Goal: Check status

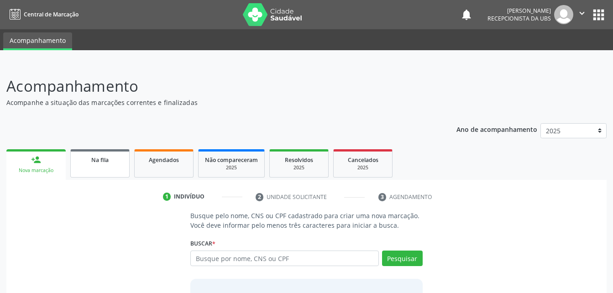
scroll to position [72, 0]
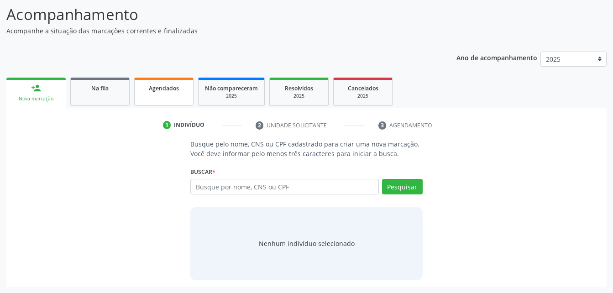
click at [178, 97] on link "Agendados" at bounding box center [163, 92] width 59 height 28
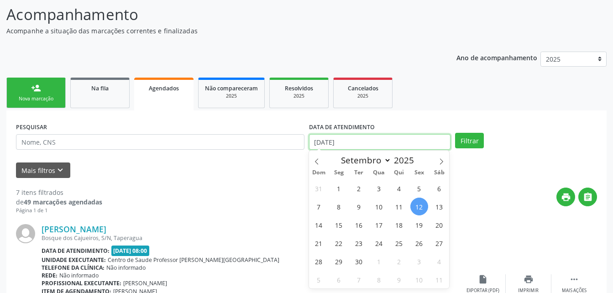
click at [419, 140] on input "[DATE]" at bounding box center [380, 142] width 142 height 16
click at [400, 210] on span "11" at bounding box center [400, 207] width 18 height 18
type input "[DATE]"
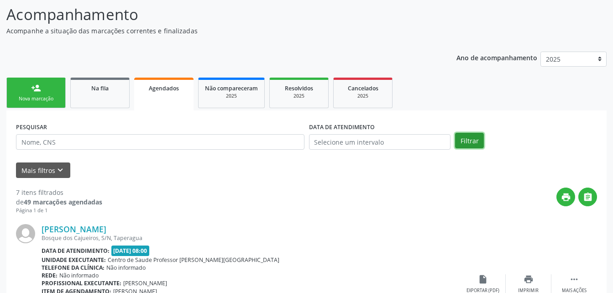
click at [469, 141] on button "Filtrar" at bounding box center [469, 141] width 29 height 16
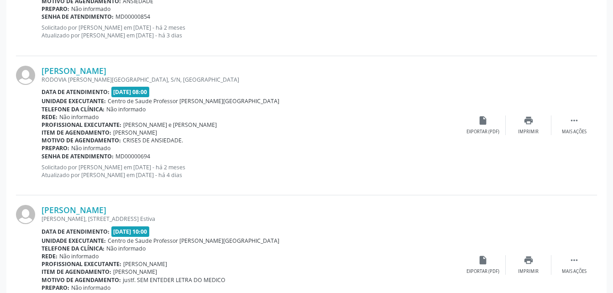
scroll to position [2119, 0]
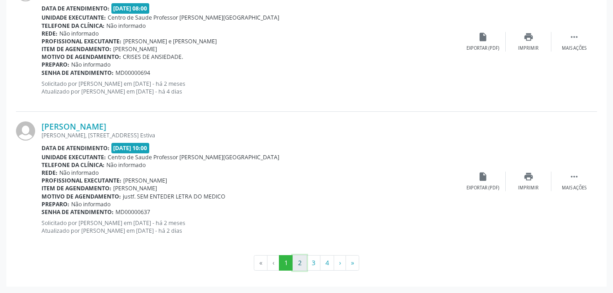
click at [301, 261] on button "2" at bounding box center [300, 263] width 14 height 16
click at [311, 265] on button "3" at bounding box center [313, 263] width 14 height 16
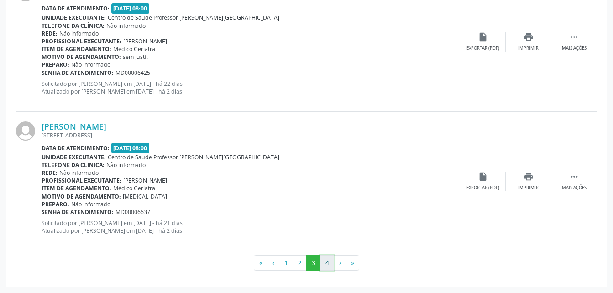
click at [324, 268] on button "4" at bounding box center [327, 263] width 14 height 16
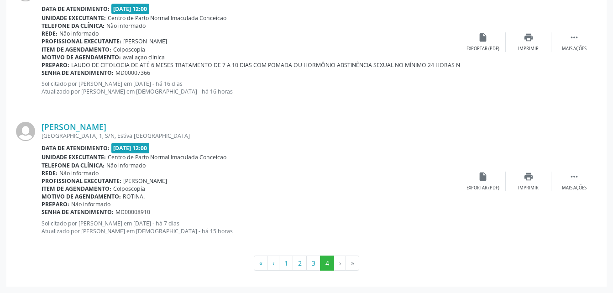
scroll to position [539, 0]
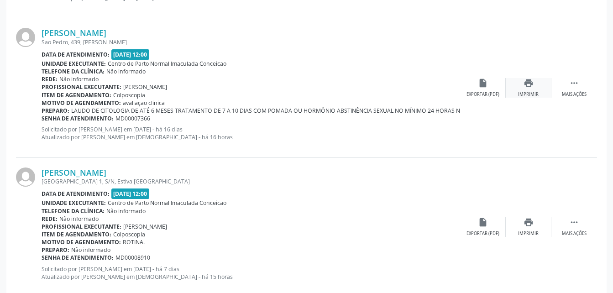
click at [534, 86] on div "print Imprimir" at bounding box center [529, 88] width 46 height 20
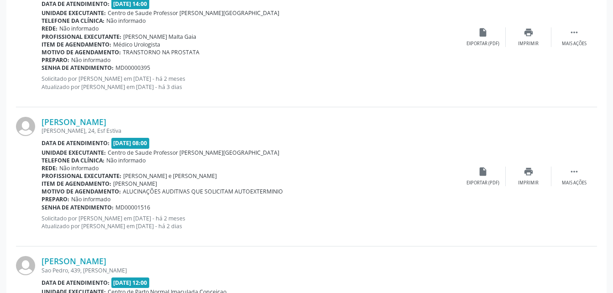
scroll to position [174, 0]
